Goal: Transaction & Acquisition: Purchase product/service

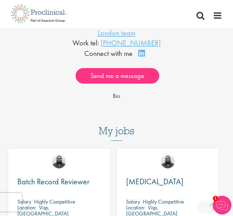
scroll to position [217, 0]
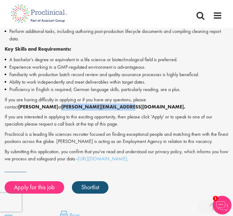
drag, startPoint x: 65, startPoint y: 111, endPoint x: 0, endPoint y: 114, distance: 65.2
click at [0, 114] on html "This website uses cookies. By continuing to use this site, you are giving your …" at bounding box center [116, 176] width 233 height 1009
copy strong "a.bennett@proclinical.com"
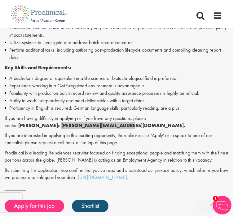
scroll to position [310, 0]
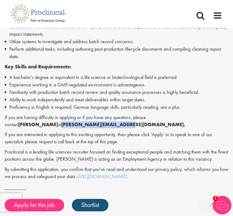
drag, startPoint x: 164, startPoint y: 122, endPoint x: 198, endPoint y: 122, distance: 34.1
click at [58, 122] on strong "[PERSON_NAME]" at bounding box center [38, 124] width 40 height 7
copy strong "[PERSON_NAME]"
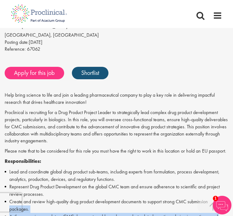
scroll to position [158, 0]
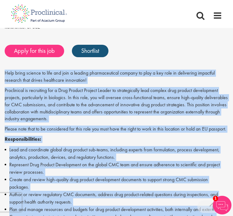
drag, startPoint x: 122, startPoint y: 112, endPoint x: 0, endPoint y: 74, distance: 127.7
copy div "Help bring science to life and join a leading pharmaceutical company to play a …"
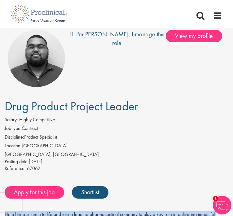
scroll to position [0, 0]
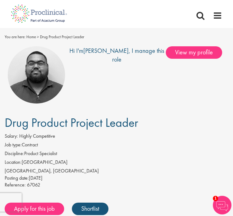
drag, startPoint x: 149, startPoint y: 130, endPoint x: 0, endPoint y: 123, distance: 148.8
copy span "Drug Product Project Leader"
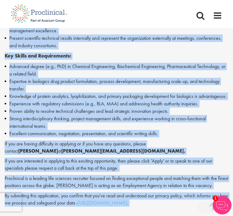
scroll to position [420, 0]
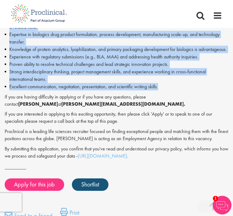
drag, startPoint x: 5, startPoint y: 78, endPoint x: 181, endPoint y: 97, distance: 176.6
copy div "Help bring science to life and join a leading pharmaceutical company to play a …"
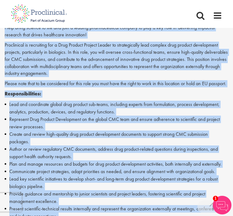
scroll to position [141, 0]
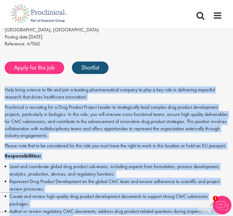
copy div "Help bring science to life and join a leading pharmaceutical company to play a …"
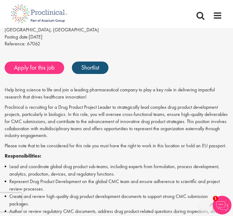
click at [149, 77] on div "Apply for this job Shortlist" at bounding box center [116, 67] width 226 height 19
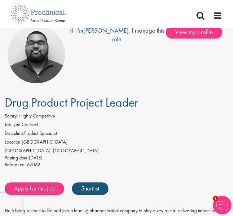
scroll to position [31, 0]
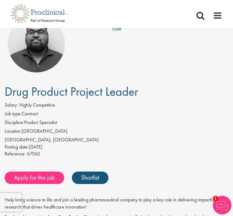
drag, startPoint x: 7, startPoint y: 96, endPoint x: 229, endPoint y: 81, distance: 222.0
click at [143, 96] on h1 "Drug Product Project Leader" at bounding box center [117, 92] width 224 height 14
copy span "Drug Product Project Leader"
click at [30, 157] on span "67062" at bounding box center [33, 153] width 13 height 7
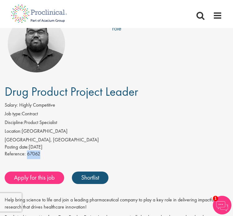
copy span "67062"
click at [13, 157] on label "Reference:" at bounding box center [15, 153] width 21 height 7
copy label "Reference"
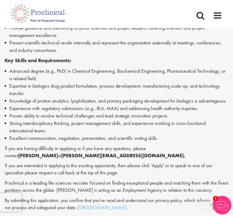
scroll to position [372, 0]
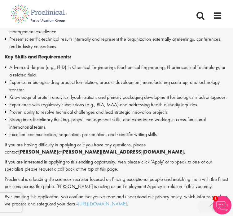
click at [58, 155] on strong "[PERSON_NAME]" at bounding box center [38, 151] width 40 height 7
copy strong "[PERSON_NAME]"
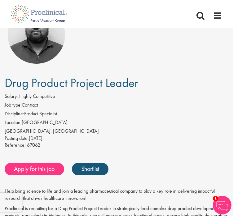
scroll to position [0, 0]
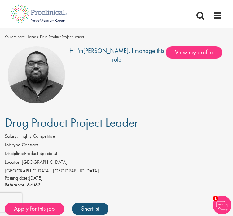
drag, startPoint x: 5, startPoint y: 127, endPoint x: 168, endPoint y: 126, distance: 163.5
click at [168, 126] on h1 "Drug Product Project Leader" at bounding box center [117, 123] width 224 height 14
copy span "Drug Product Project Leader"
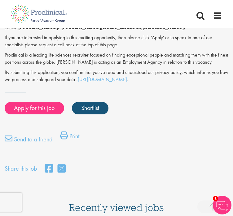
scroll to position [496, 0]
drag, startPoint x: 5, startPoint y: 39, endPoint x: 63, endPoint y: 40, distance: 58.0
click at [63, 40] on body "This website uses cookies. By continuing to use this site, you are giving your …" at bounding box center [116, 66] width 233 height 1124
click at [88, 31] on p "If you are having difficulty in applying or if you have any questions, please c…" at bounding box center [117, 24] width 224 height 14
drag, startPoint x: 34, startPoint y: 40, endPoint x: 20, endPoint y: 40, distance: 14.3
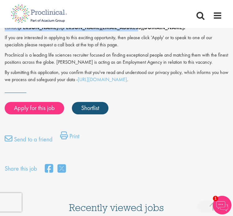
click at [20, 40] on body "This website uses cookies. By continuing to use this site, you are giving your …" at bounding box center [116, 66] width 233 height 1124
click at [103, 31] on p "If you are having difficulty in applying or if you have any questions, please c…" at bounding box center [117, 24] width 224 height 14
drag, startPoint x: 203, startPoint y: 33, endPoint x: 67, endPoint y: 41, distance: 136.7
click at [67, 41] on body "This website uses cookies. By continuing to use this site, you are giving your …" at bounding box center [116, 66] width 233 height 1124
click at [73, 31] on p "If you are having difficulty in applying or if you have any questions, please c…" at bounding box center [117, 24] width 224 height 14
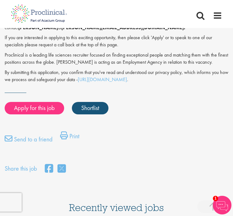
drag, startPoint x: 15, startPoint y: 41, endPoint x: 104, endPoint y: 43, distance: 89.1
click at [63, 42] on body "This website uses cookies. By continuing to use this site, you are giving your …" at bounding box center [116, 66] width 233 height 1124
click at [119, 31] on p "If you are having difficulty in applying or if you have any questions, please c…" at bounding box center [117, 24] width 224 height 14
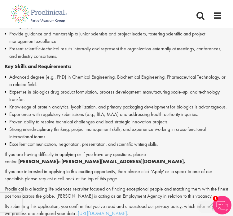
scroll to position [372, 0]
